Goal: Transaction & Acquisition: Book appointment/travel/reservation

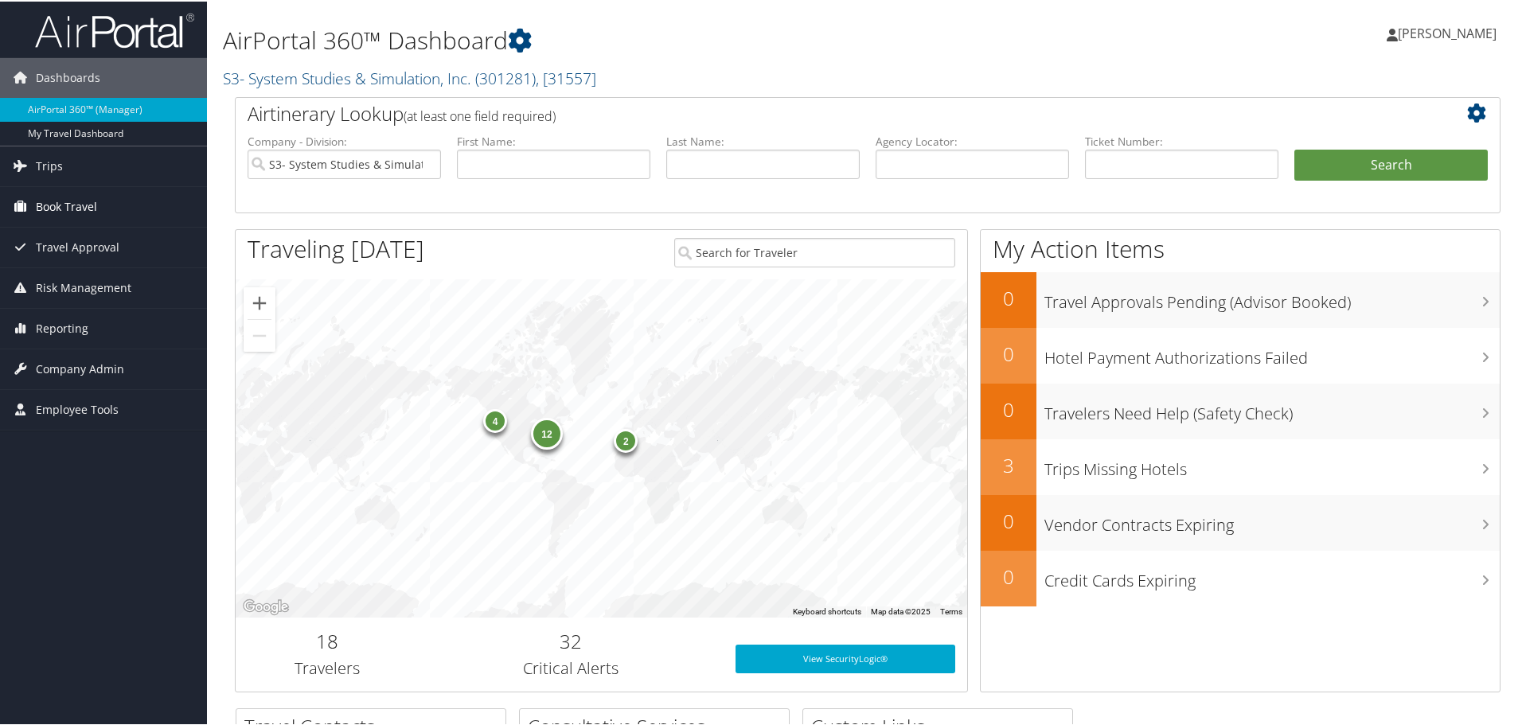
click at [107, 204] on link "Book Travel" at bounding box center [103, 205] width 207 height 40
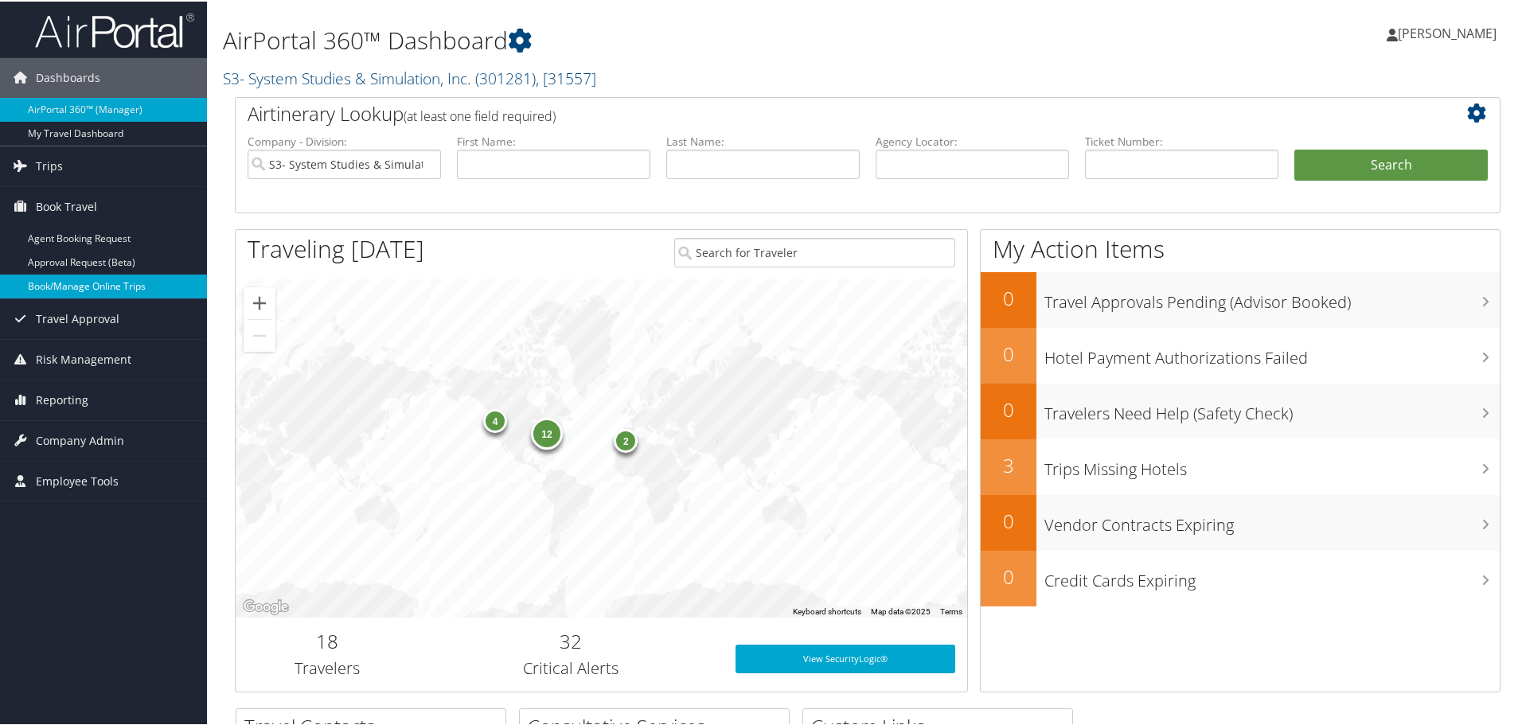
click at [117, 276] on link "Book/Manage Online Trips" at bounding box center [103, 285] width 207 height 24
